Goal: Navigation & Orientation: Understand site structure

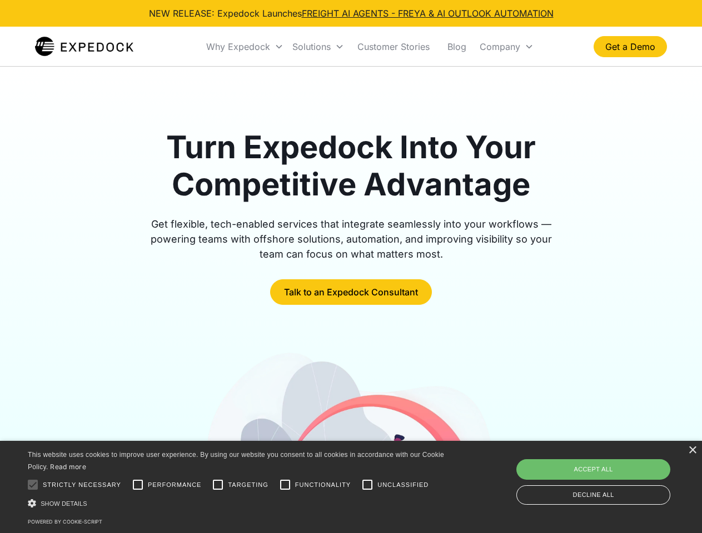
click at [245, 47] on div "Why Expedock" at bounding box center [238, 46] width 64 height 11
click at [318, 47] on div "Solutions" at bounding box center [311, 46] width 38 height 11
click at [506, 47] on div "Company" at bounding box center [499, 46] width 41 height 11
click at [33, 485] on div at bounding box center [33, 485] width 22 height 22
click at [138, 485] on input "Performance" at bounding box center [138, 485] width 22 height 22
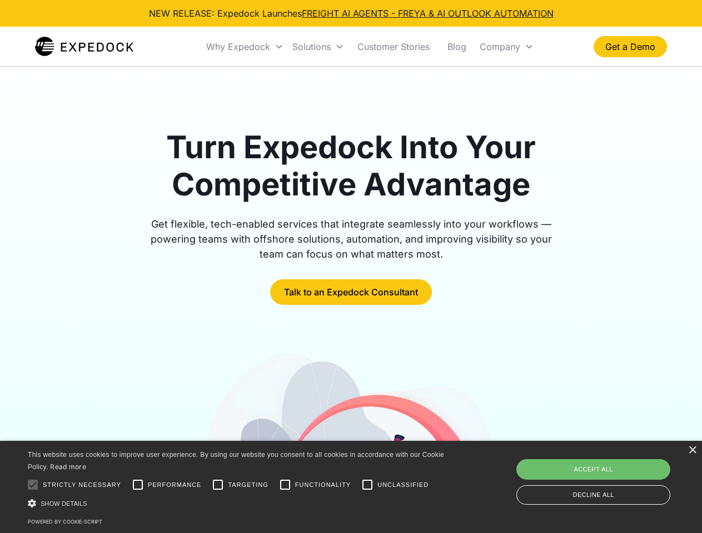
checkbox input "true"
click at [218, 485] on input "Targeting" at bounding box center [218, 485] width 22 height 22
checkbox input "true"
click at [285, 485] on input "Functionality" at bounding box center [285, 485] width 22 height 22
checkbox input "true"
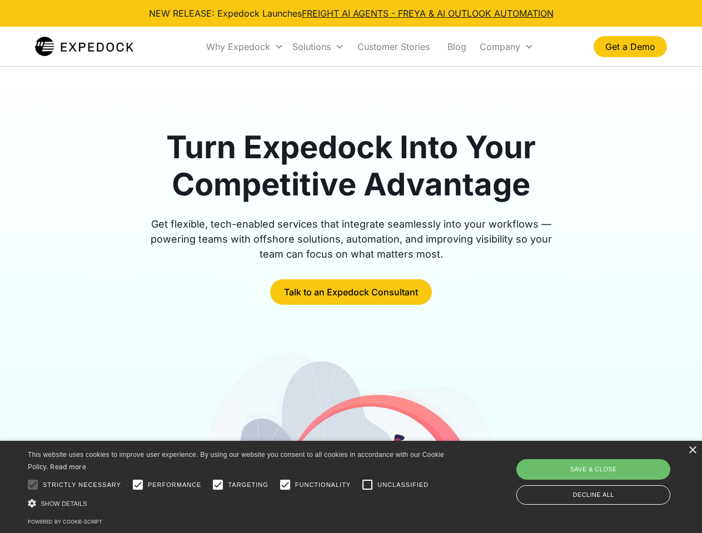
click at [367, 485] on input "Unclassified" at bounding box center [367, 485] width 22 height 22
checkbox input "true"
click at [238, 503] on div "Show details Hide details" at bounding box center [238, 504] width 420 height 12
